Goal: Task Accomplishment & Management: Manage account settings

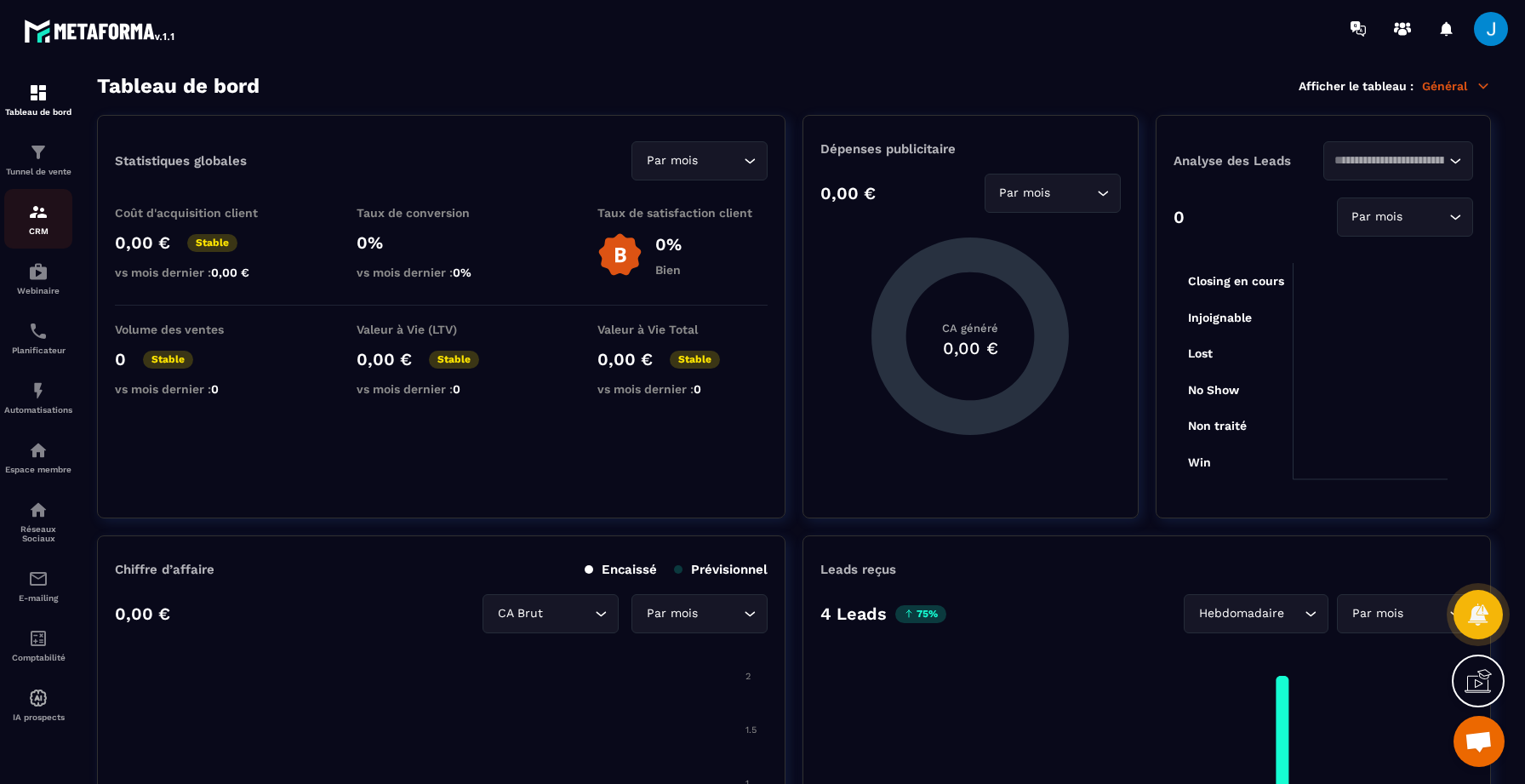
click at [43, 204] on img at bounding box center [38, 211] width 21 height 21
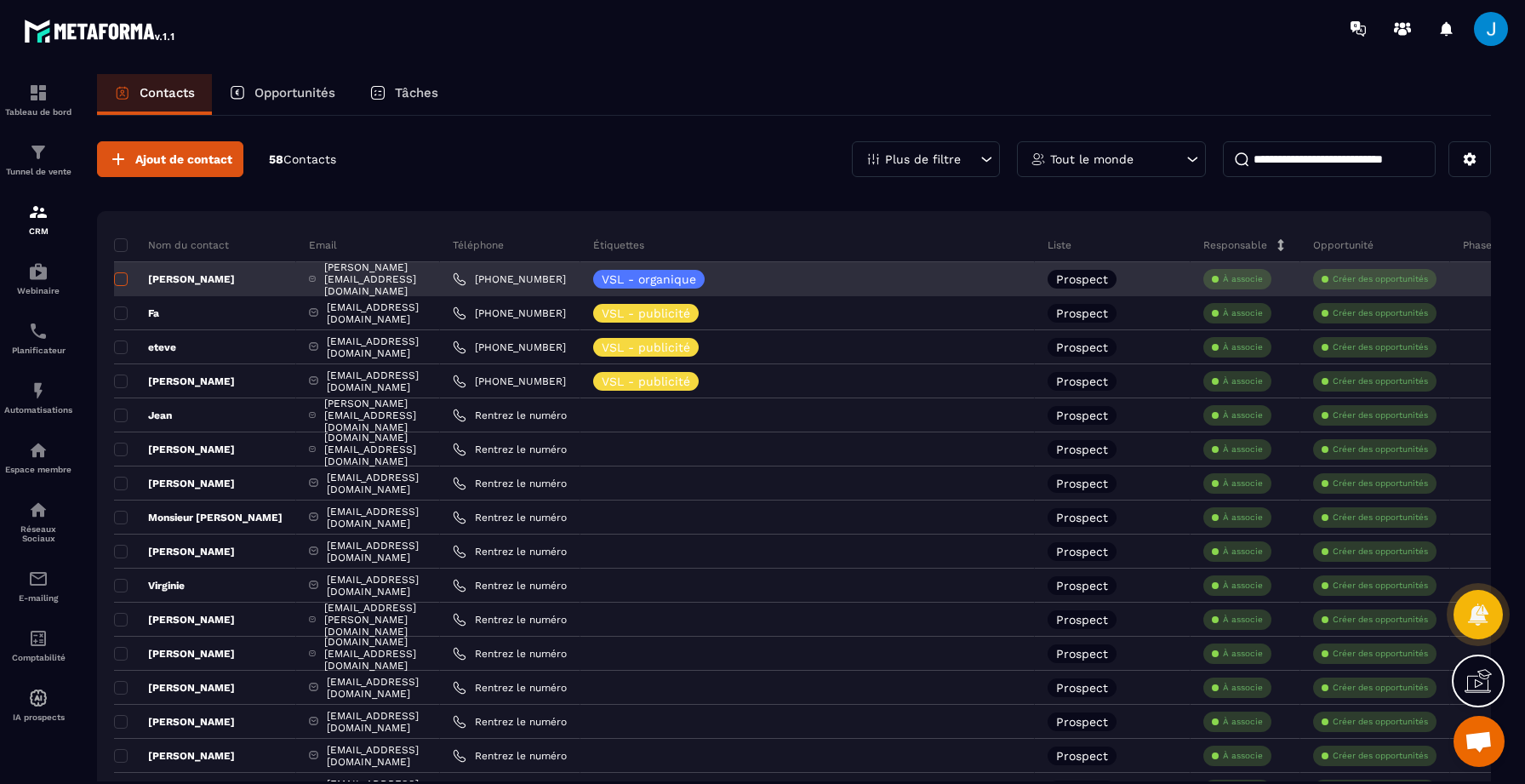
click at [120, 278] on span at bounding box center [120, 279] width 13 height 13
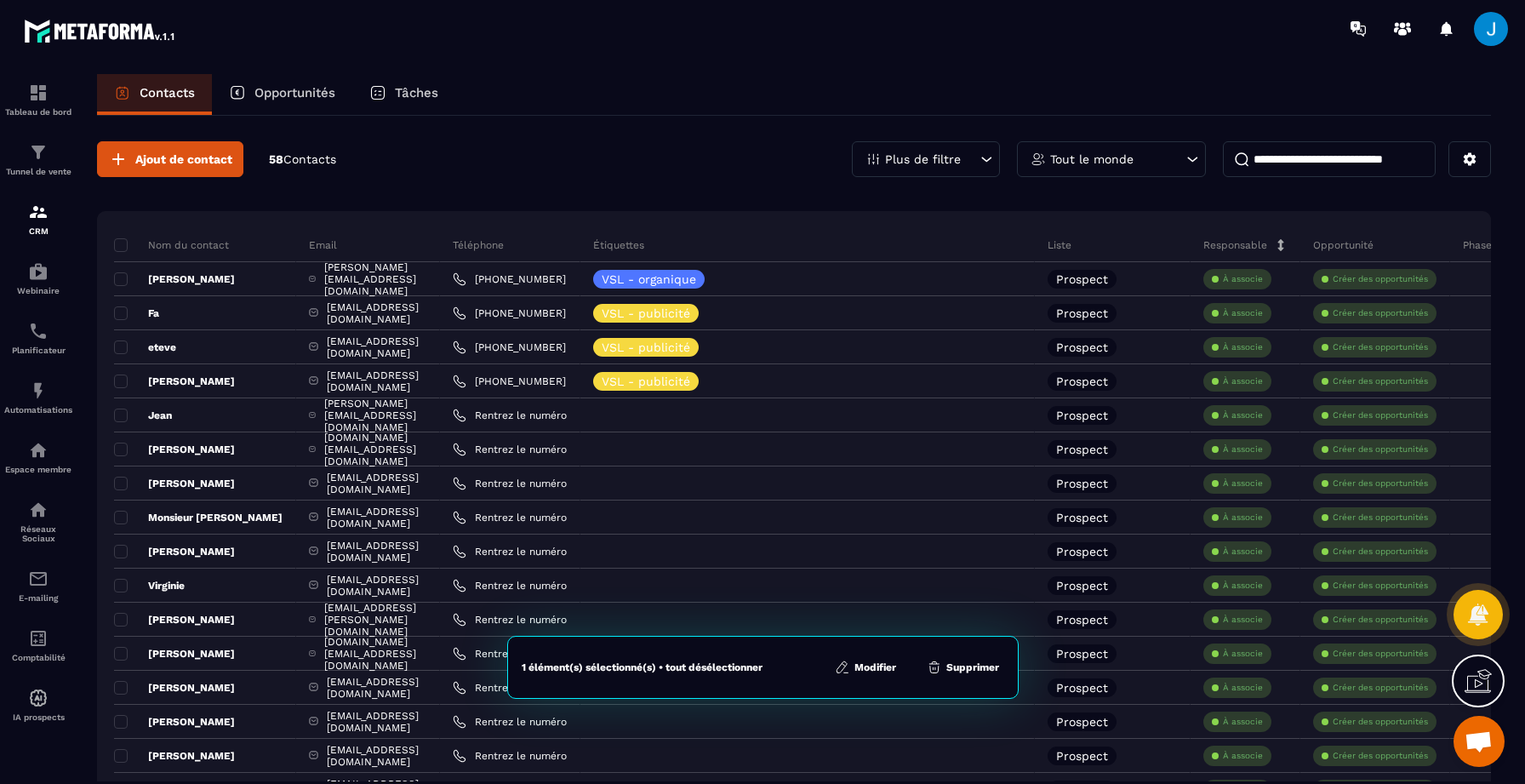
click at [947, 668] on button "Supprimer" at bounding box center [963, 667] width 82 height 17
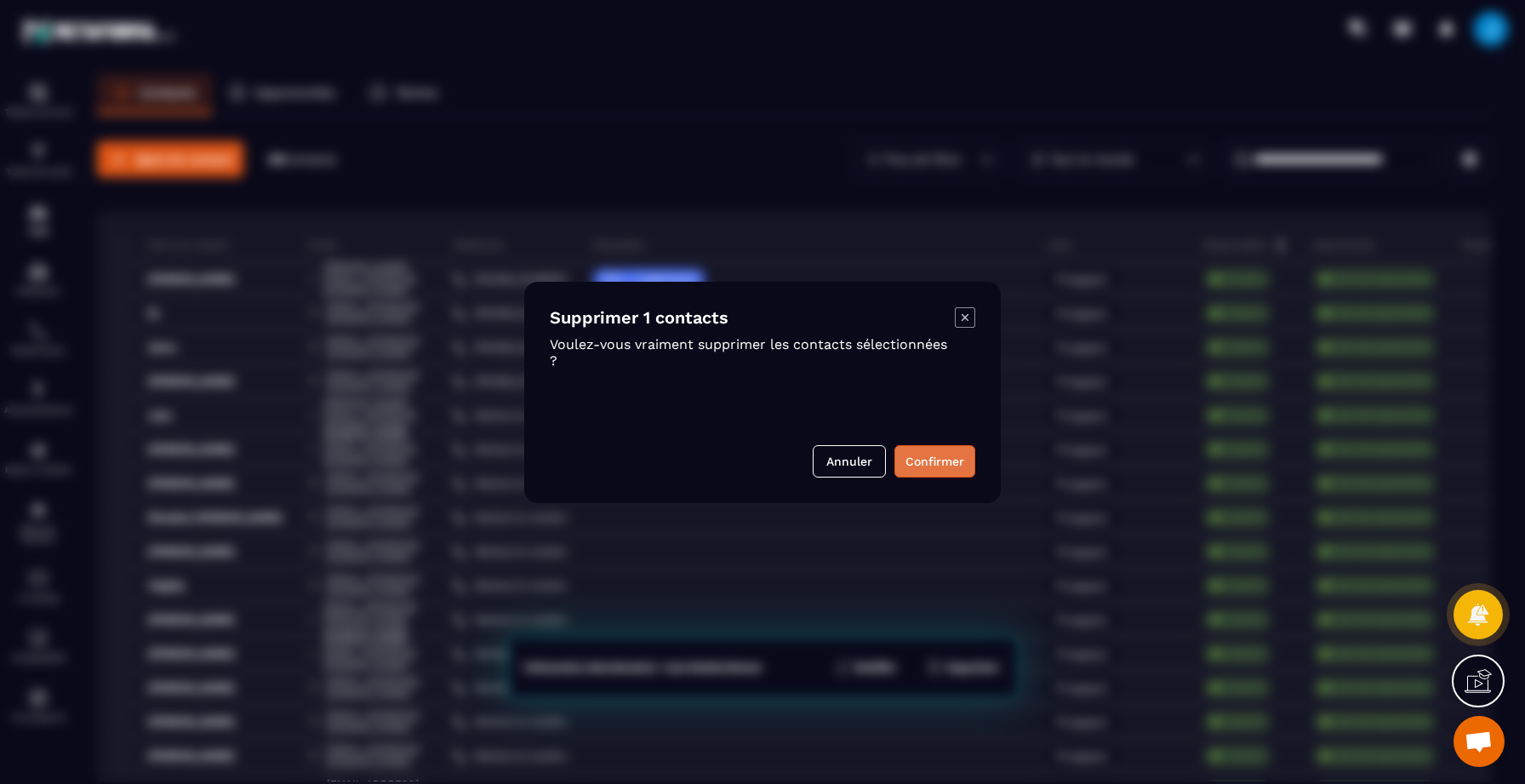
click at [937, 457] on button "Confirmer" at bounding box center [935, 461] width 81 height 32
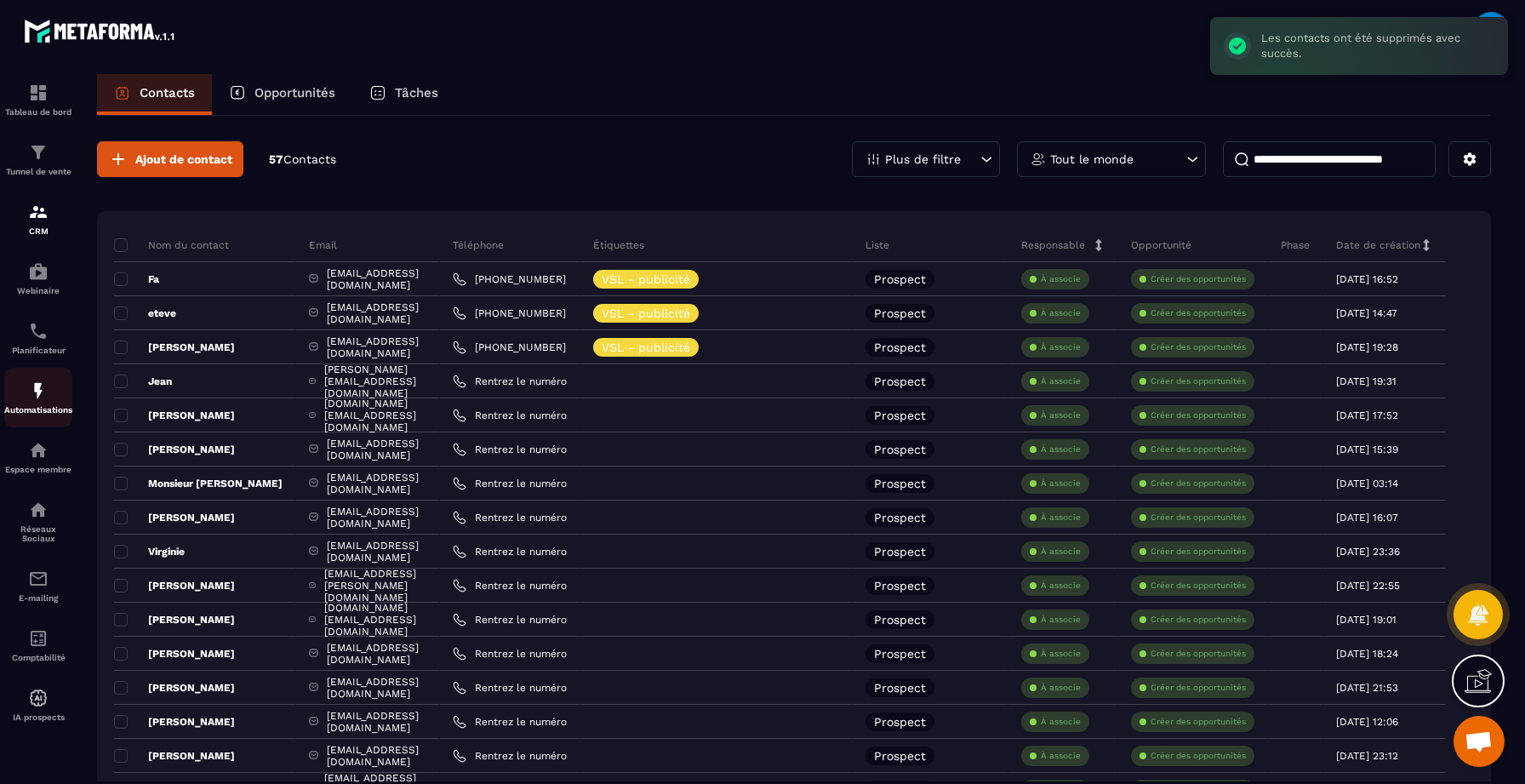
click at [45, 394] on img at bounding box center [38, 391] width 21 height 21
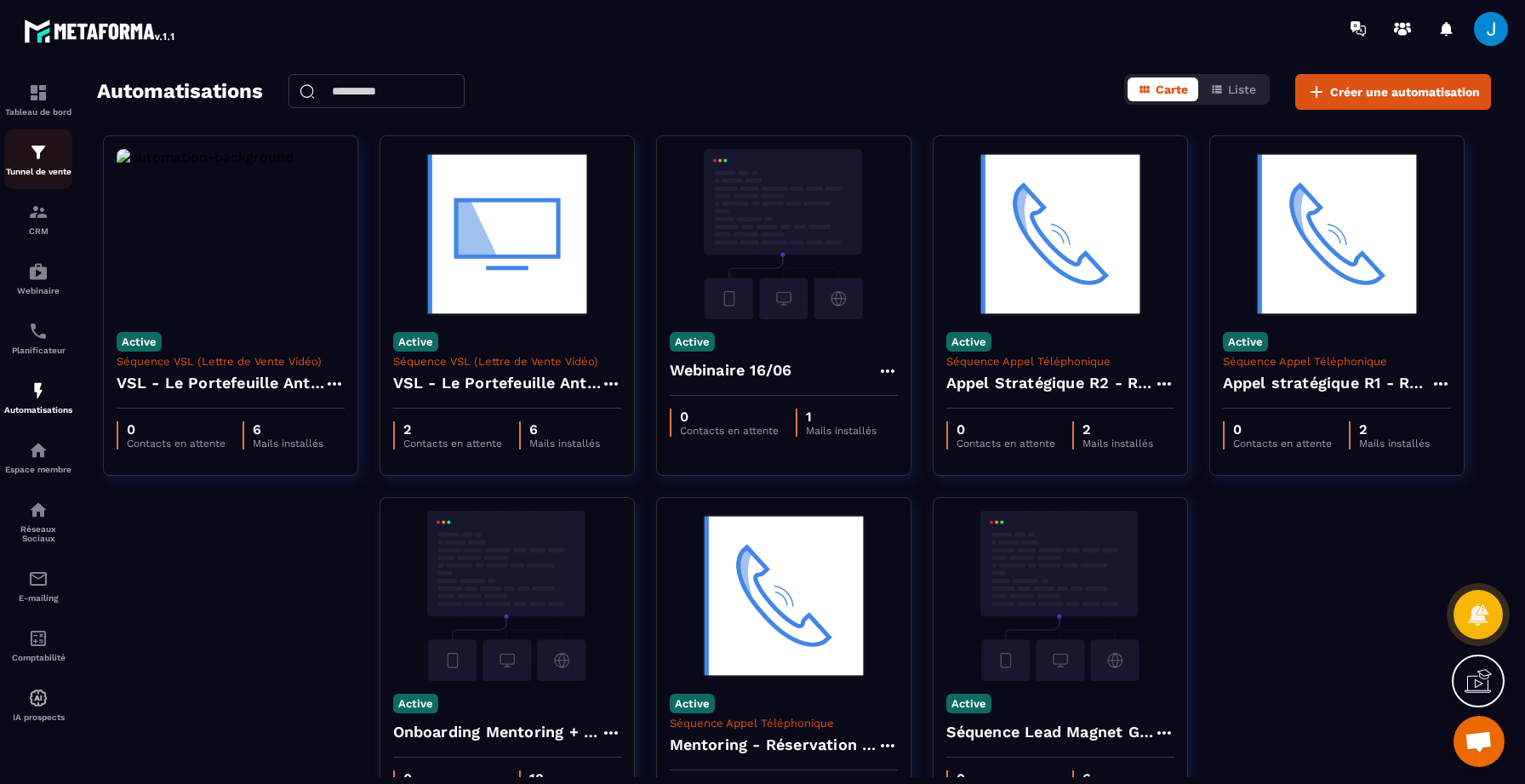
click at [42, 151] on img at bounding box center [38, 152] width 21 height 21
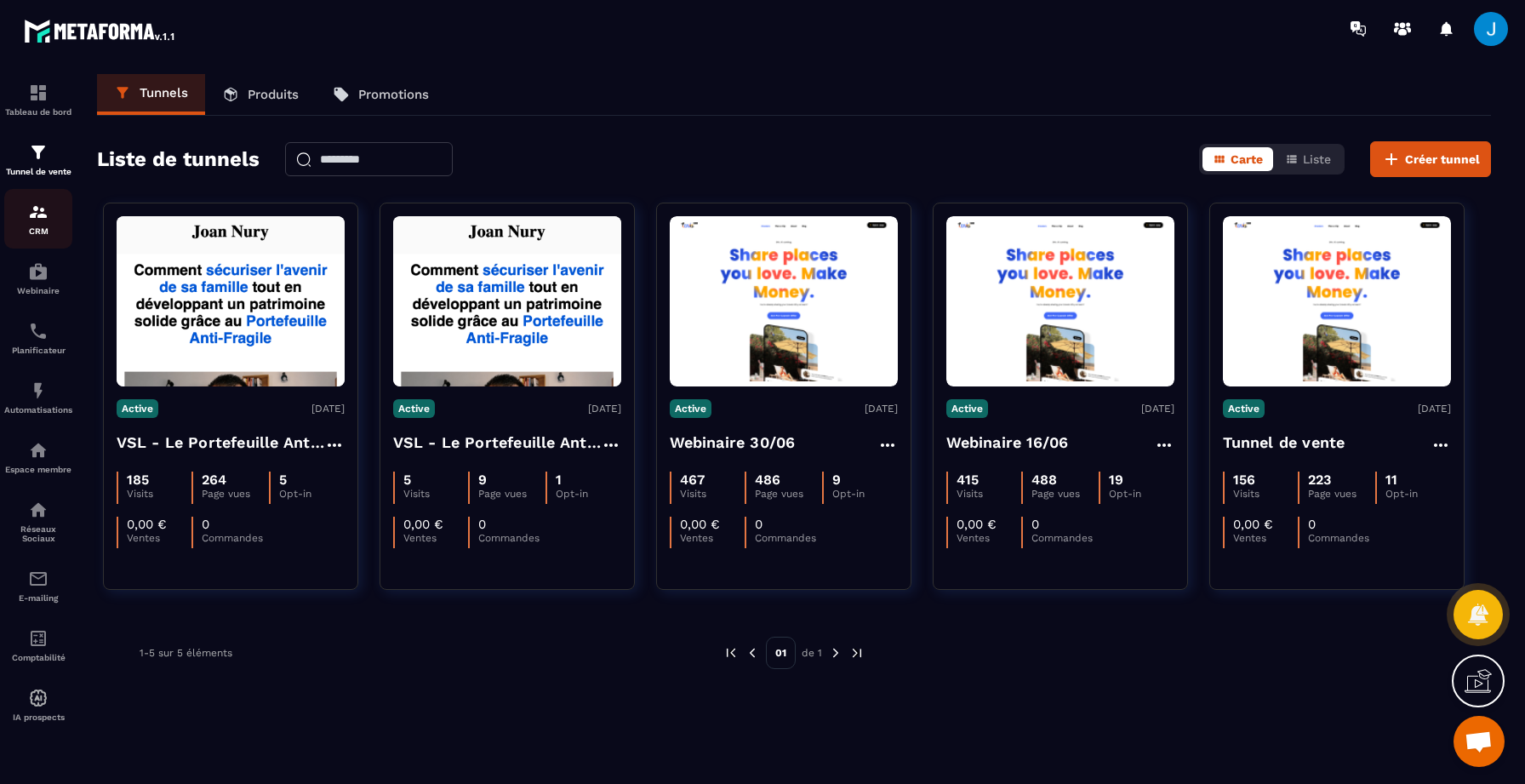
click at [42, 222] on img at bounding box center [38, 211] width 21 height 21
